Goal: Task Accomplishment & Management: Complete application form

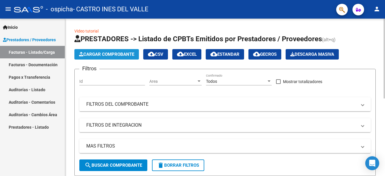
click at [122, 56] on span "Cargar Comprobante" at bounding box center [106, 54] width 55 height 5
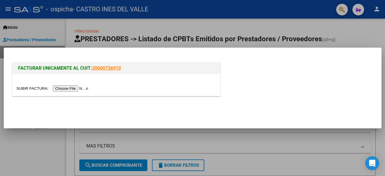
click at [77, 87] on input "file" at bounding box center [53, 88] width 73 height 6
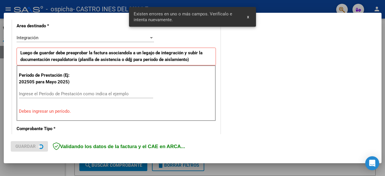
scroll to position [145, 0]
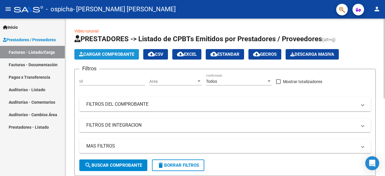
click at [121, 53] on span "Cargar Comprobante" at bounding box center [106, 54] width 55 height 5
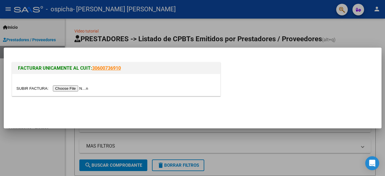
click at [72, 88] on input "file" at bounding box center [53, 88] width 73 height 6
click at [82, 89] on input "file" at bounding box center [53, 88] width 73 height 6
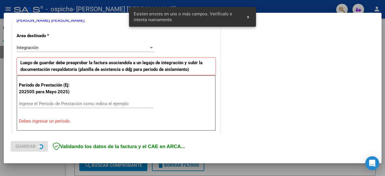
scroll to position [134, 0]
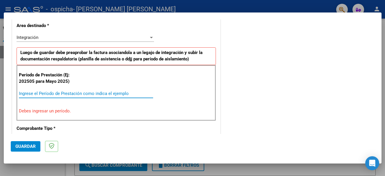
click at [103, 94] on input "Ingrese el Período de Prestación como indica el ejemplo" at bounding box center [86, 93] width 134 height 5
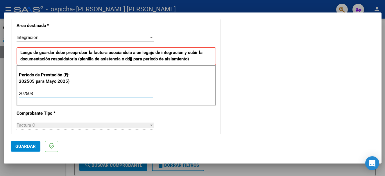
type input "202508"
click at [26, 143] on button "Guardar" at bounding box center [26, 146] width 30 height 10
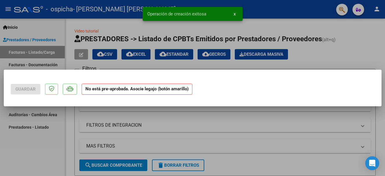
scroll to position [0, 0]
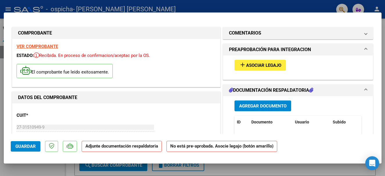
click at [253, 63] on span "Asociar Legajo" at bounding box center [263, 65] width 35 height 5
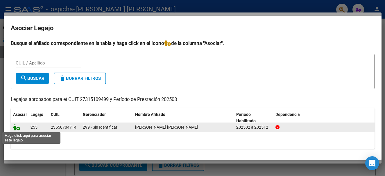
click at [16, 129] on icon at bounding box center [16, 127] width 7 height 6
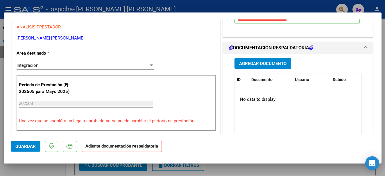
scroll to position [119, 0]
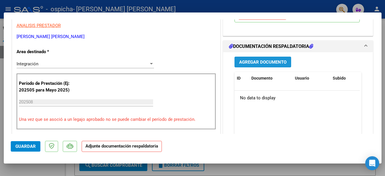
click at [279, 65] on span "Agregar Documento" at bounding box center [262, 61] width 47 height 5
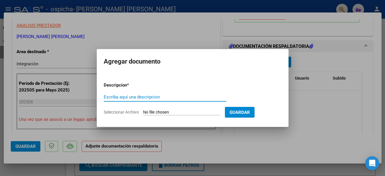
click at [133, 97] on input "Escriba aquí una descripcion" at bounding box center [165, 96] width 122 height 5
click at [152, 113] on input "Seleccionar Archivo" at bounding box center [181, 113] width 77 height 6
type input "C:\fakepath\planilla [PERSON_NAME][DATE].pdf"
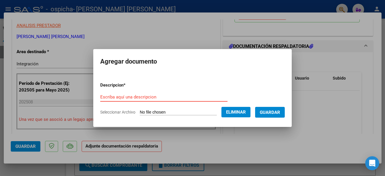
click at [197, 99] on input "Escriba aquí una descripcion" at bounding box center [163, 96] width 127 height 5
type input "planilla"
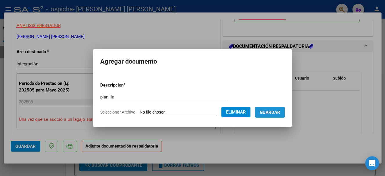
click at [278, 113] on span "Guardar" at bounding box center [269, 112] width 20 height 5
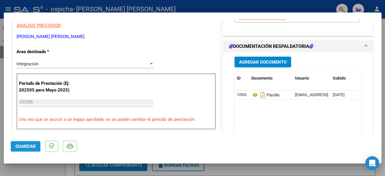
click at [21, 146] on span "Guardar" at bounding box center [25, 146] width 20 height 5
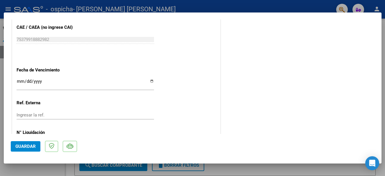
scroll to position [405, 0]
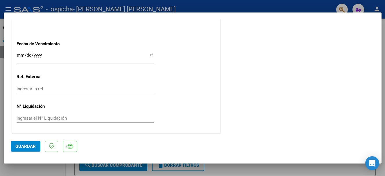
click at [14, 149] on button "Guardar" at bounding box center [26, 146] width 30 height 10
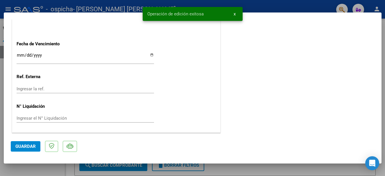
click at [271, 3] on div at bounding box center [192, 88] width 385 height 176
type input "$ 0,00"
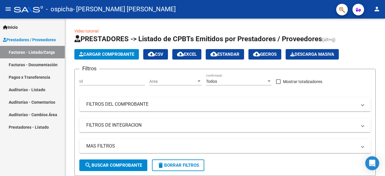
click at [49, 65] on link "Facturas - Documentación" at bounding box center [32, 64] width 65 height 12
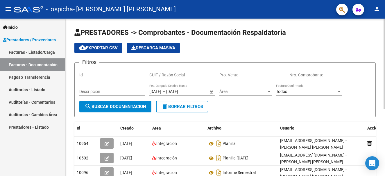
click at [384, 37] on html "menu - ospicha - [PERSON_NAME] [PERSON_NAME] person Inicio Instructivos Contact…" at bounding box center [192, 88] width 385 height 176
